Goal: Use online tool/utility: Utilize a website feature to perform a specific function

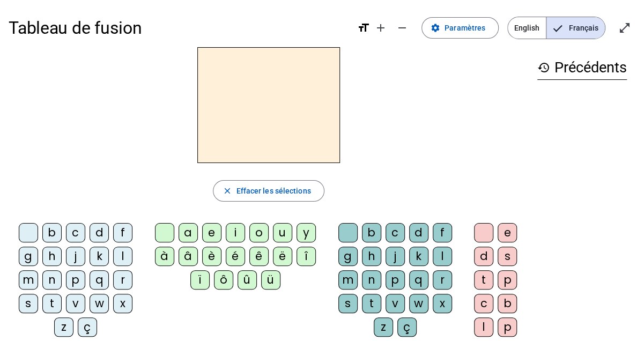
click at [72, 231] on div "c" at bounding box center [75, 232] width 19 height 19
click at [186, 228] on div "a" at bounding box center [188, 232] width 19 height 19
click at [395, 253] on div "j" at bounding box center [395, 256] width 19 height 19
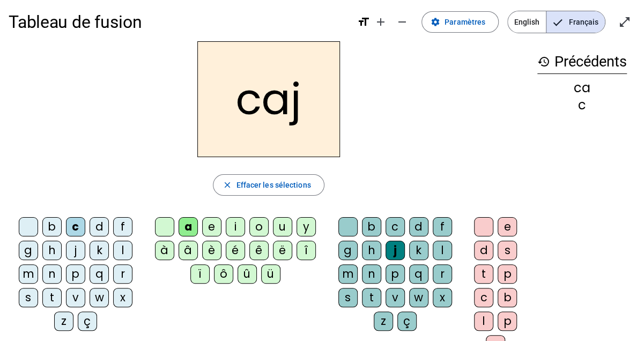
scroll to position [3, 0]
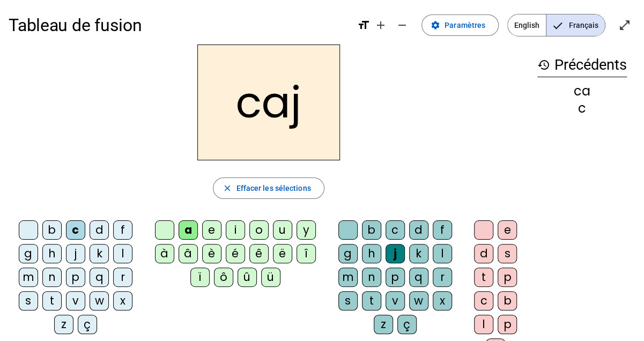
click at [121, 225] on div "f" at bounding box center [122, 229] width 19 height 19
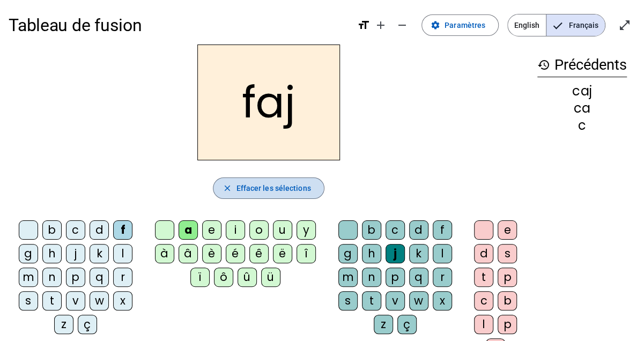
click at [227, 184] on mat-icon "close" at bounding box center [227, 188] width 10 height 10
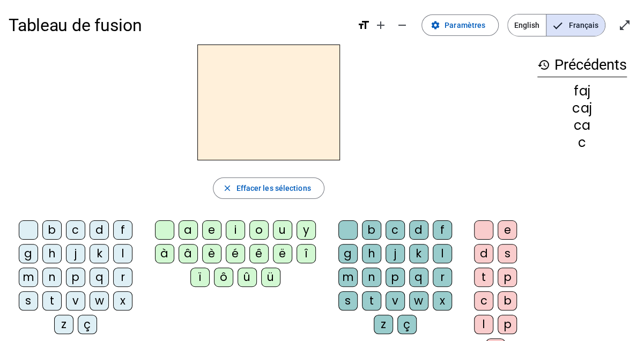
click at [101, 294] on div "w" at bounding box center [99, 300] width 19 height 19
click at [223, 277] on div "ô" at bounding box center [223, 277] width 19 height 19
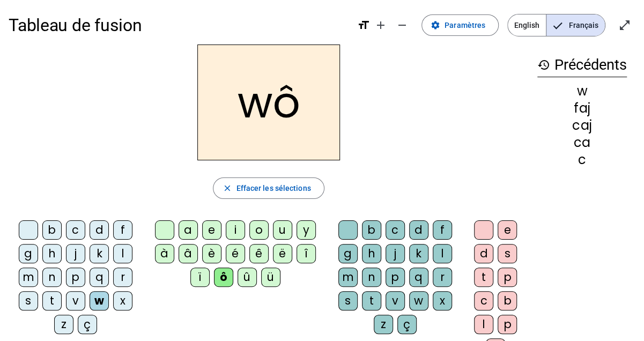
click at [408, 322] on div "ç" at bounding box center [406, 324] width 19 height 19
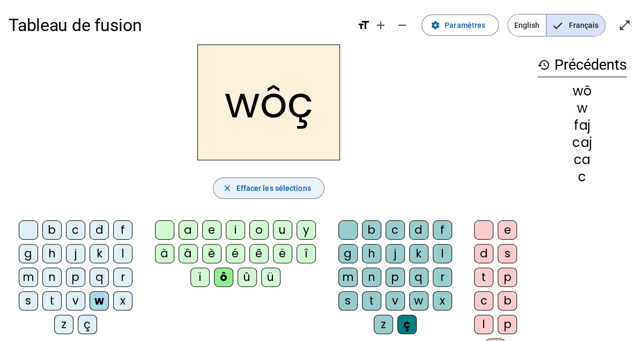
click at [278, 189] on span "Effacer les sélections" at bounding box center [273, 188] width 75 height 13
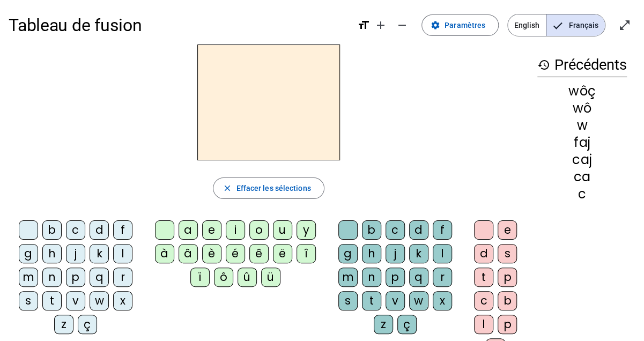
click at [99, 296] on div "w" at bounding box center [99, 300] width 19 height 19
click at [237, 228] on div "i" at bounding box center [235, 229] width 19 height 19
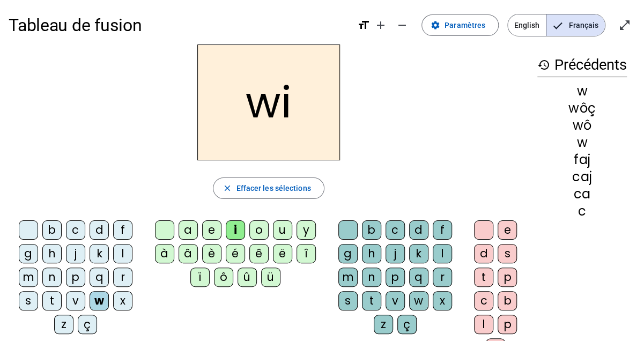
click at [438, 248] on div "l" at bounding box center [442, 253] width 19 height 19
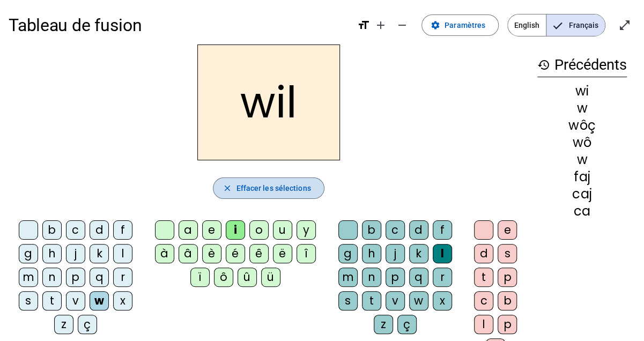
click at [259, 179] on span "button" at bounding box center [268, 188] width 110 height 26
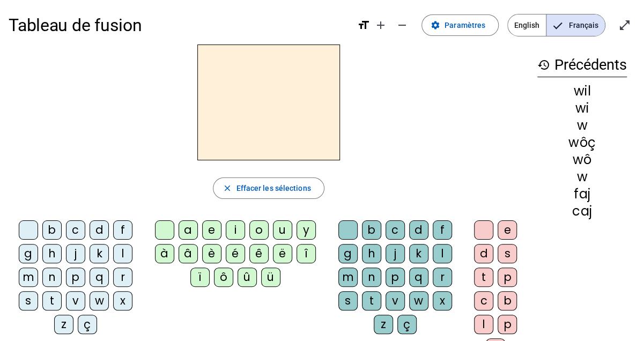
click at [121, 274] on div "r" at bounding box center [122, 277] width 19 height 19
click at [262, 224] on div "o" at bounding box center [258, 229] width 19 height 19
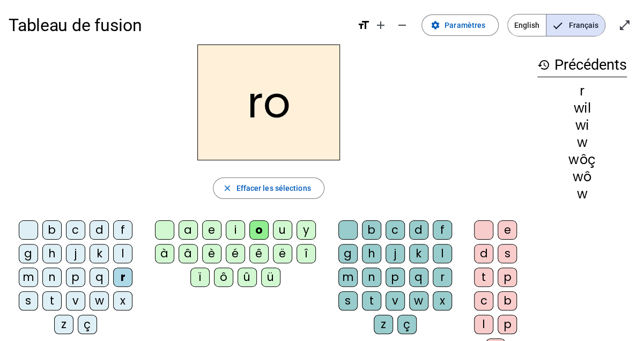
click at [350, 299] on div "s" at bounding box center [347, 300] width 19 height 19
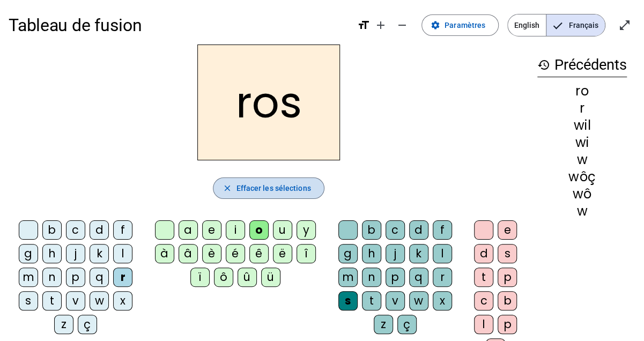
click at [300, 185] on span "Effacer les sélections" at bounding box center [273, 188] width 75 height 13
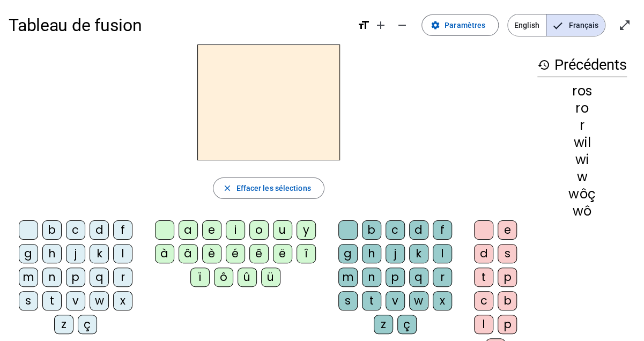
click at [104, 250] on div "k" at bounding box center [99, 253] width 19 height 19
click at [180, 231] on div "a" at bounding box center [188, 229] width 19 height 19
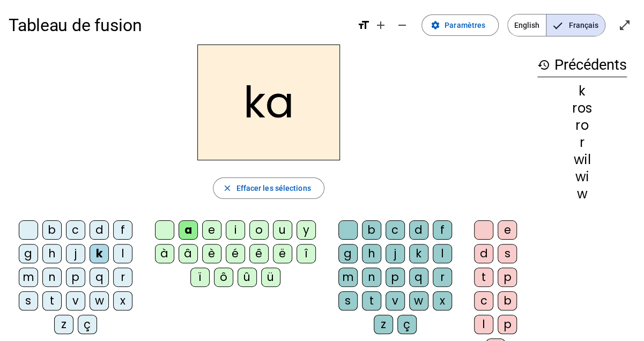
click at [349, 252] on div "g" at bounding box center [347, 253] width 19 height 19
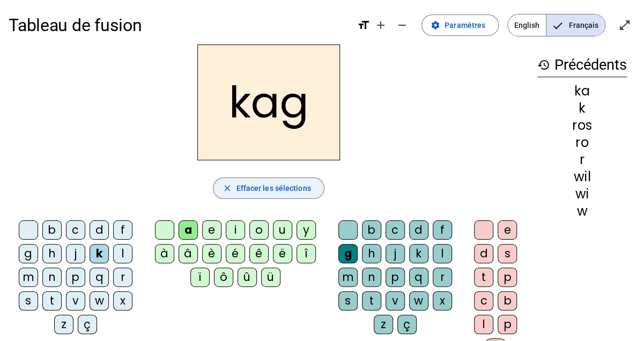
click at [298, 193] on span "Effacer les sélections" at bounding box center [273, 188] width 75 height 13
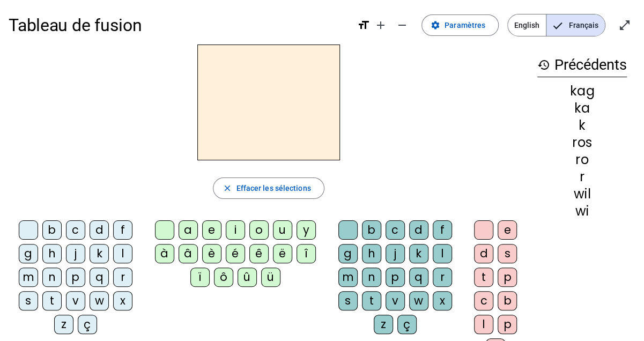
click at [97, 303] on div "w" at bounding box center [99, 300] width 19 height 19
click at [443, 299] on div "x" at bounding box center [442, 300] width 19 height 19
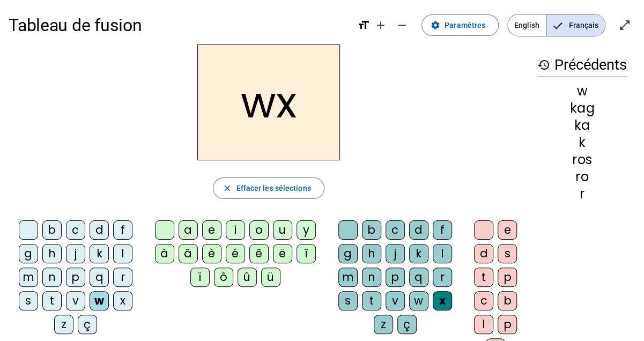
click at [240, 279] on div "û" at bounding box center [247, 277] width 19 height 19
